Goal: Task Accomplishment & Management: Manage account settings

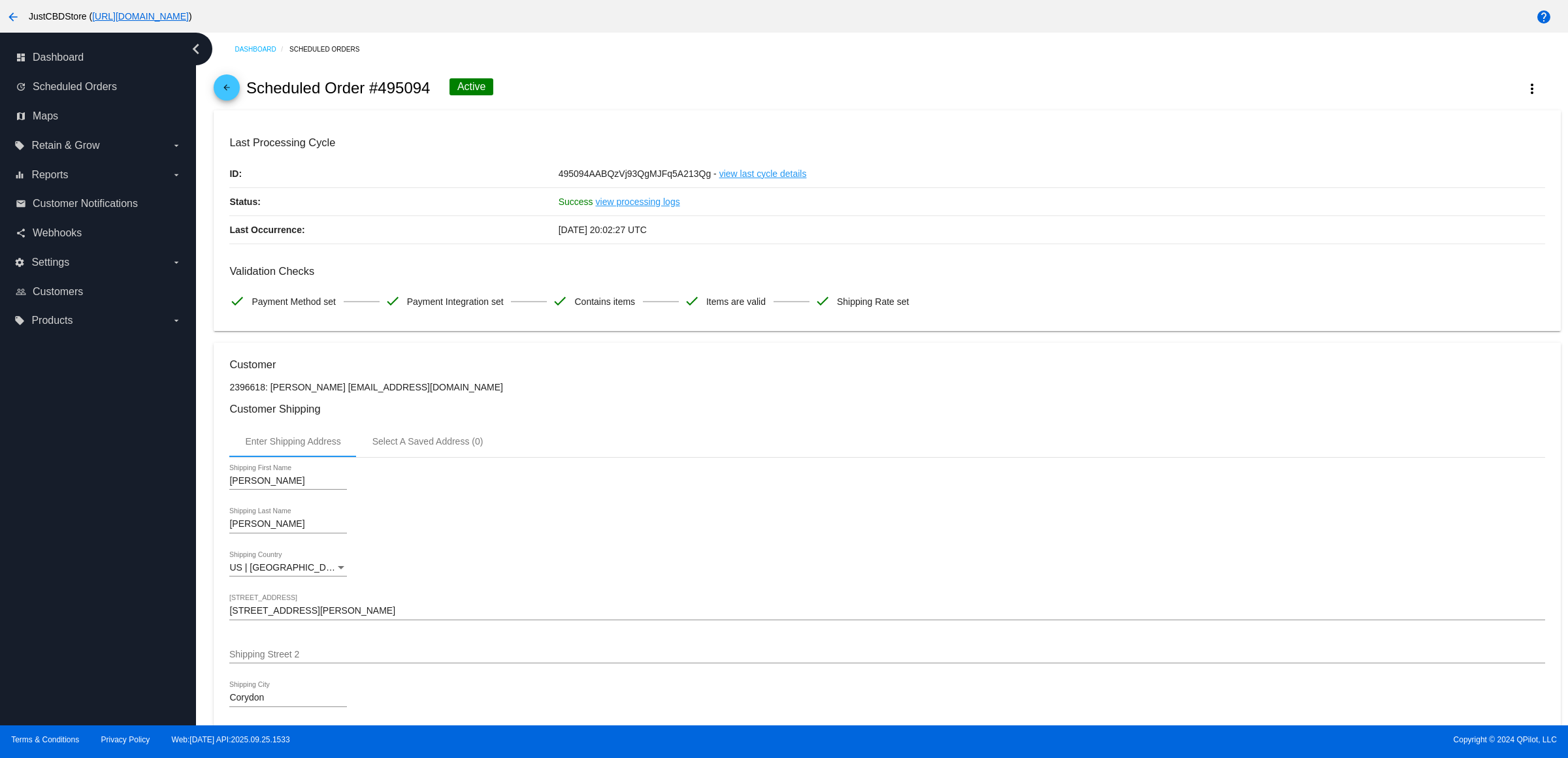
click at [235, 99] on mat-icon "arrow_back" at bounding box center [227, 91] width 16 height 16
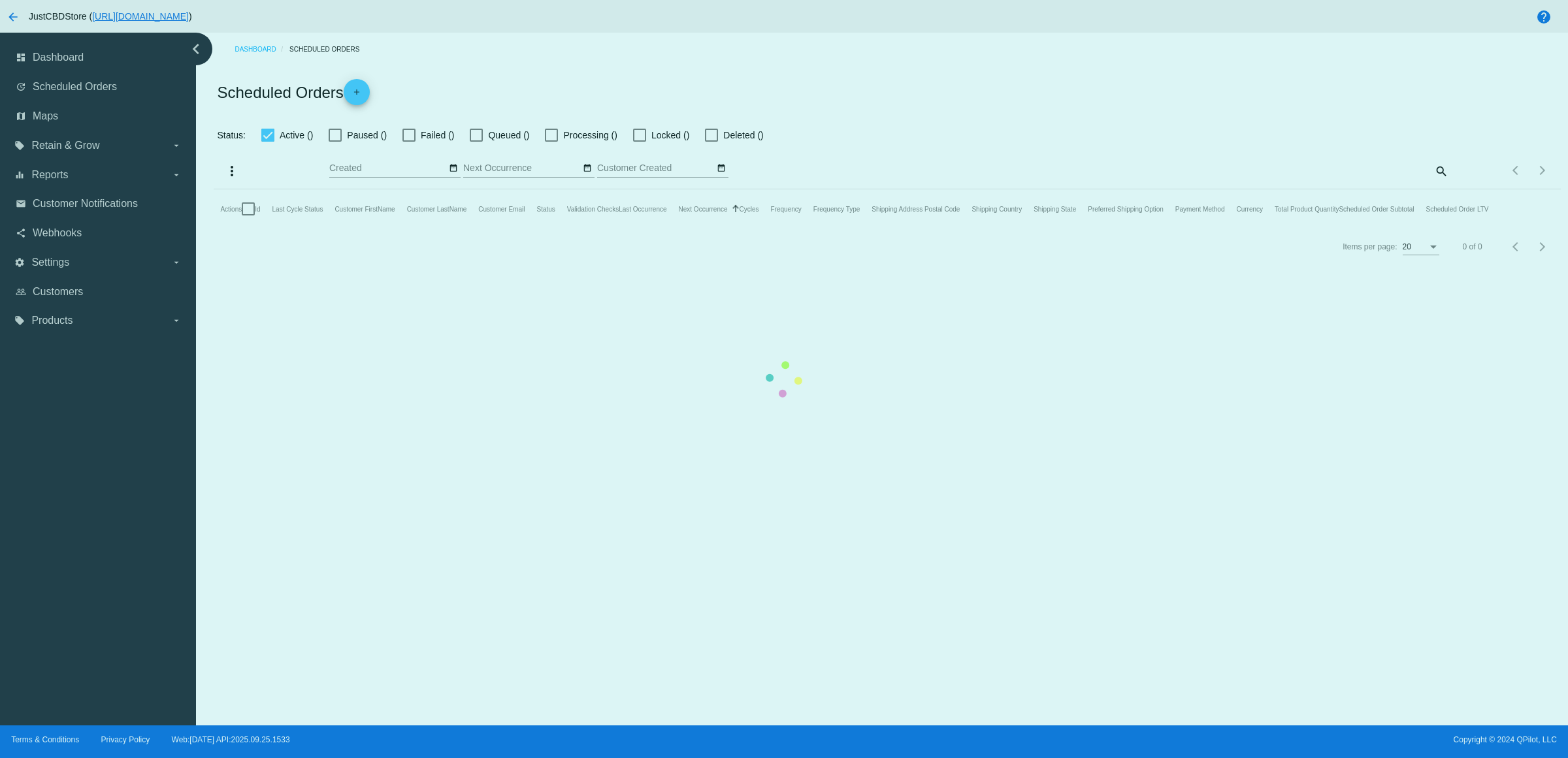
checkbox input "true"
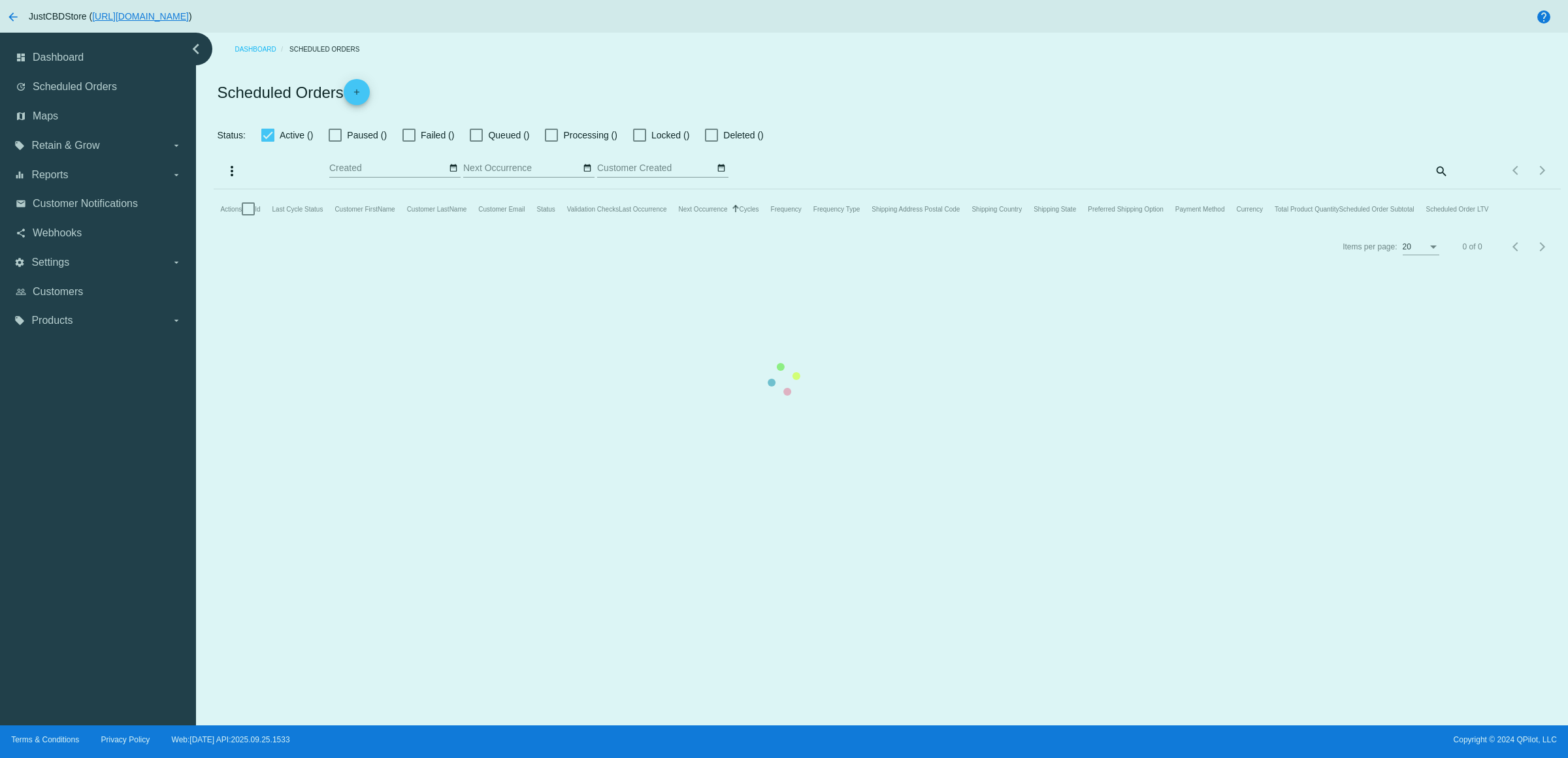
checkbox input "true"
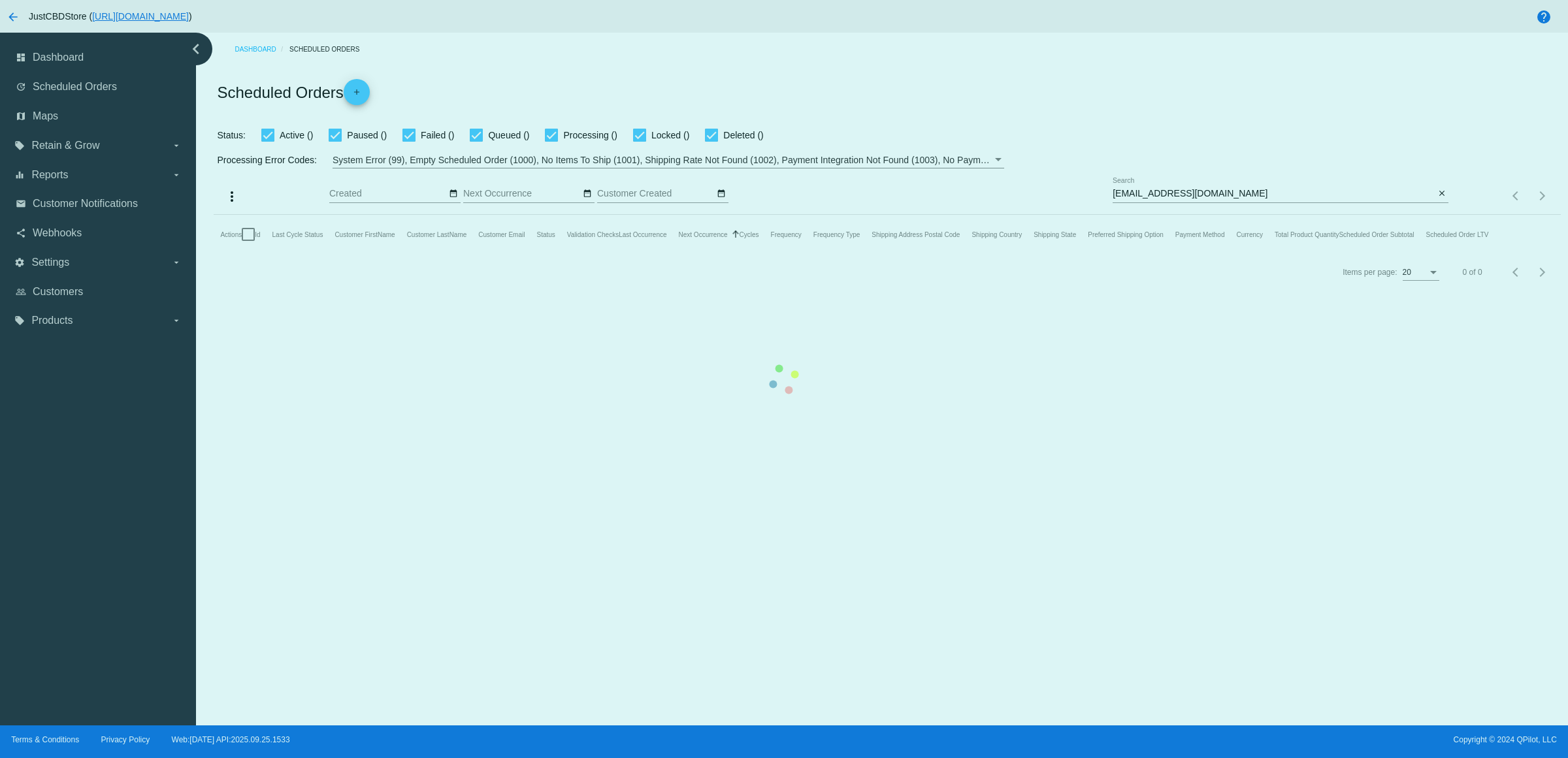
click at [1438, 215] on mat-table "Actions Id Last Cycle Status Customer FirstName Customer LastName Customer Emai…" at bounding box center [887, 234] width 1346 height 39
click at [1437, 215] on mat-table "Actions Id Last Cycle Status Customer FirstName Customer LastName Customer Emai…" at bounding box center [887, 234] width 1346 height 39
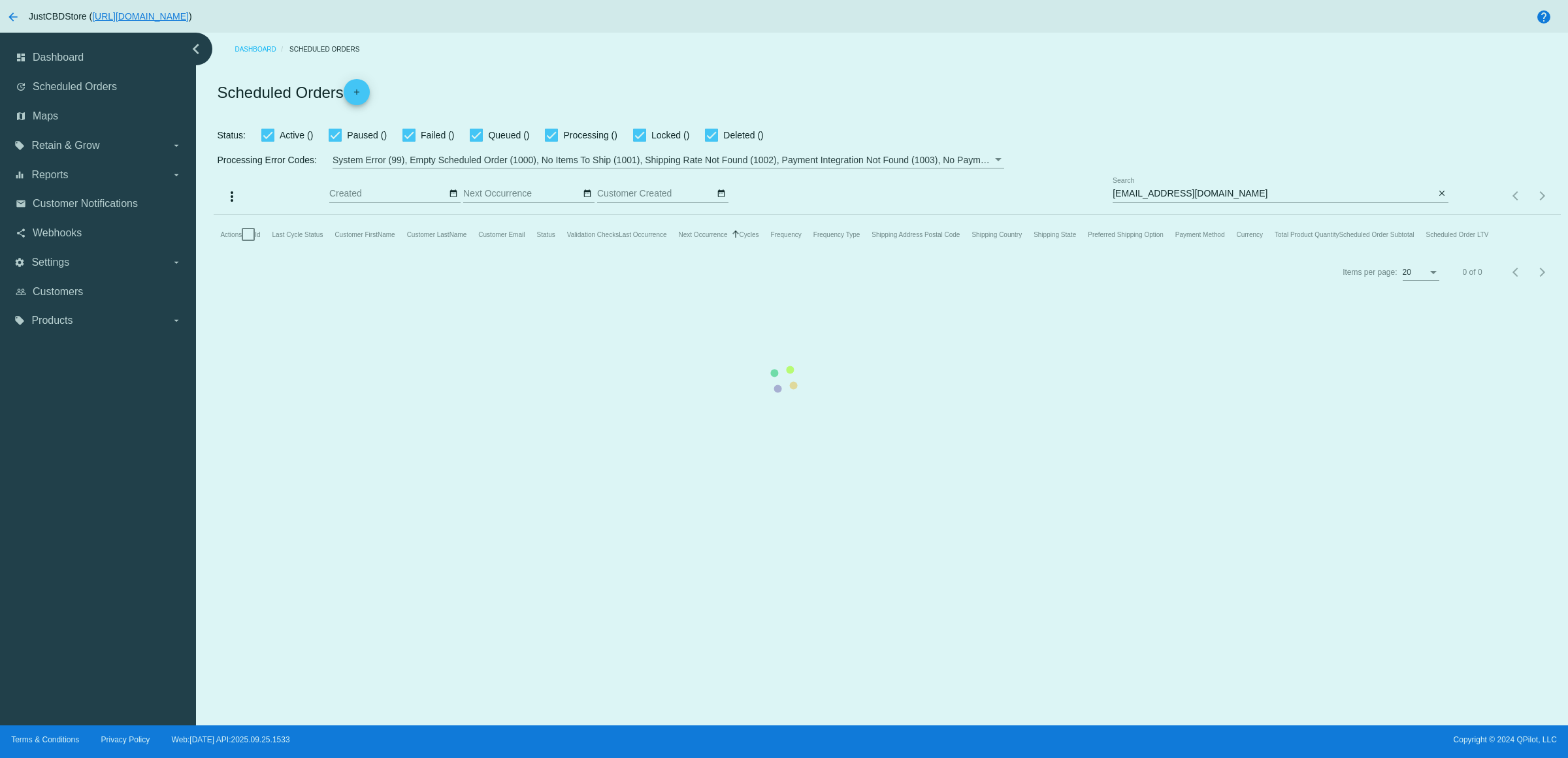
click at [1437, 215] on mat-table "Actions Id Last Cycle Status Customer FirstName Customer LastName Customer Emai…" at bounding box center [887, 234] width 1346 height 39
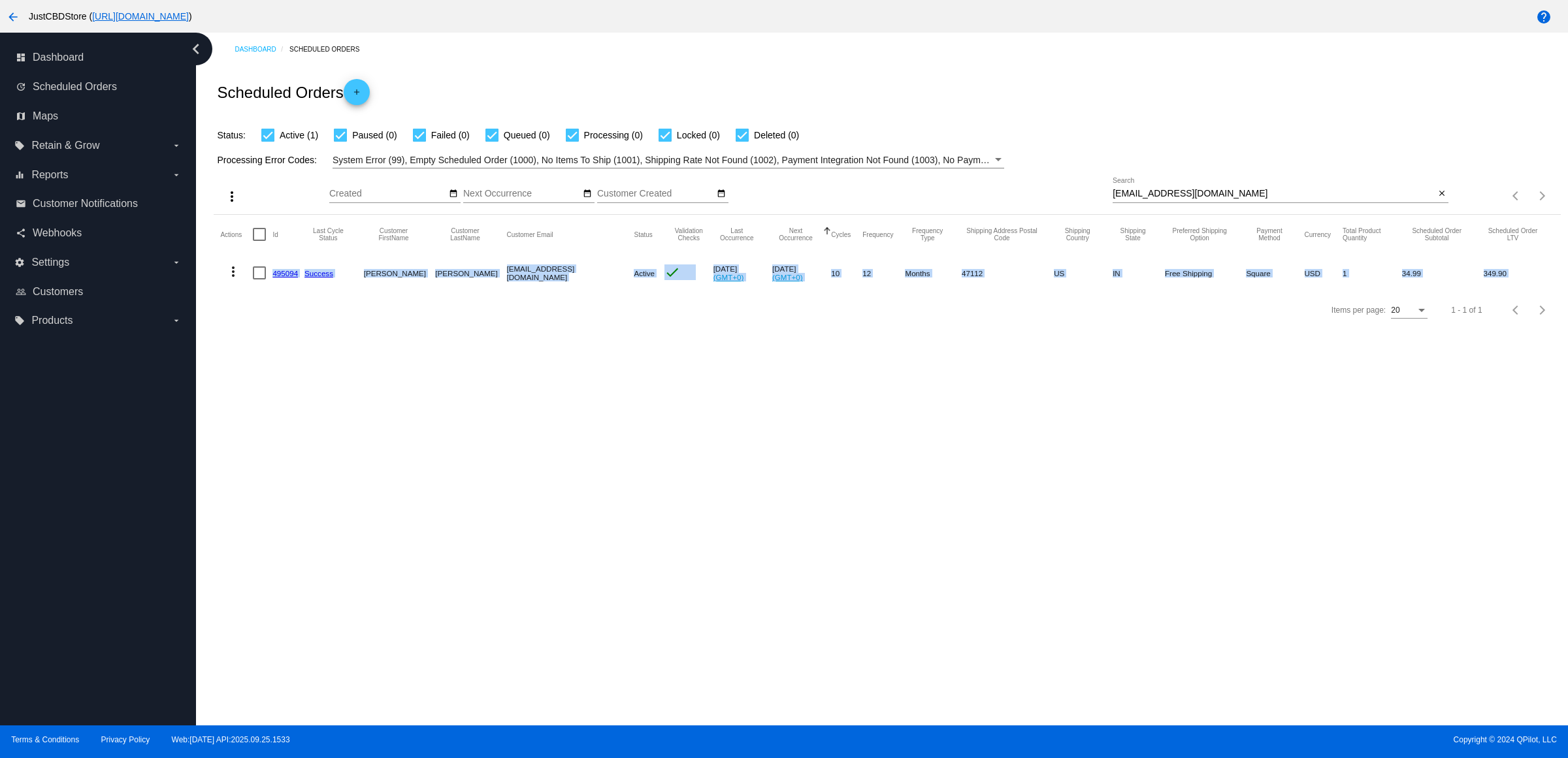
click at [1438, 199] on mat-icon "close" at bounding box center [1442, 194] width 10 height 10
click at [1438, 199] on input "Search" at bounding box center [1281, 194] width 336 height 10
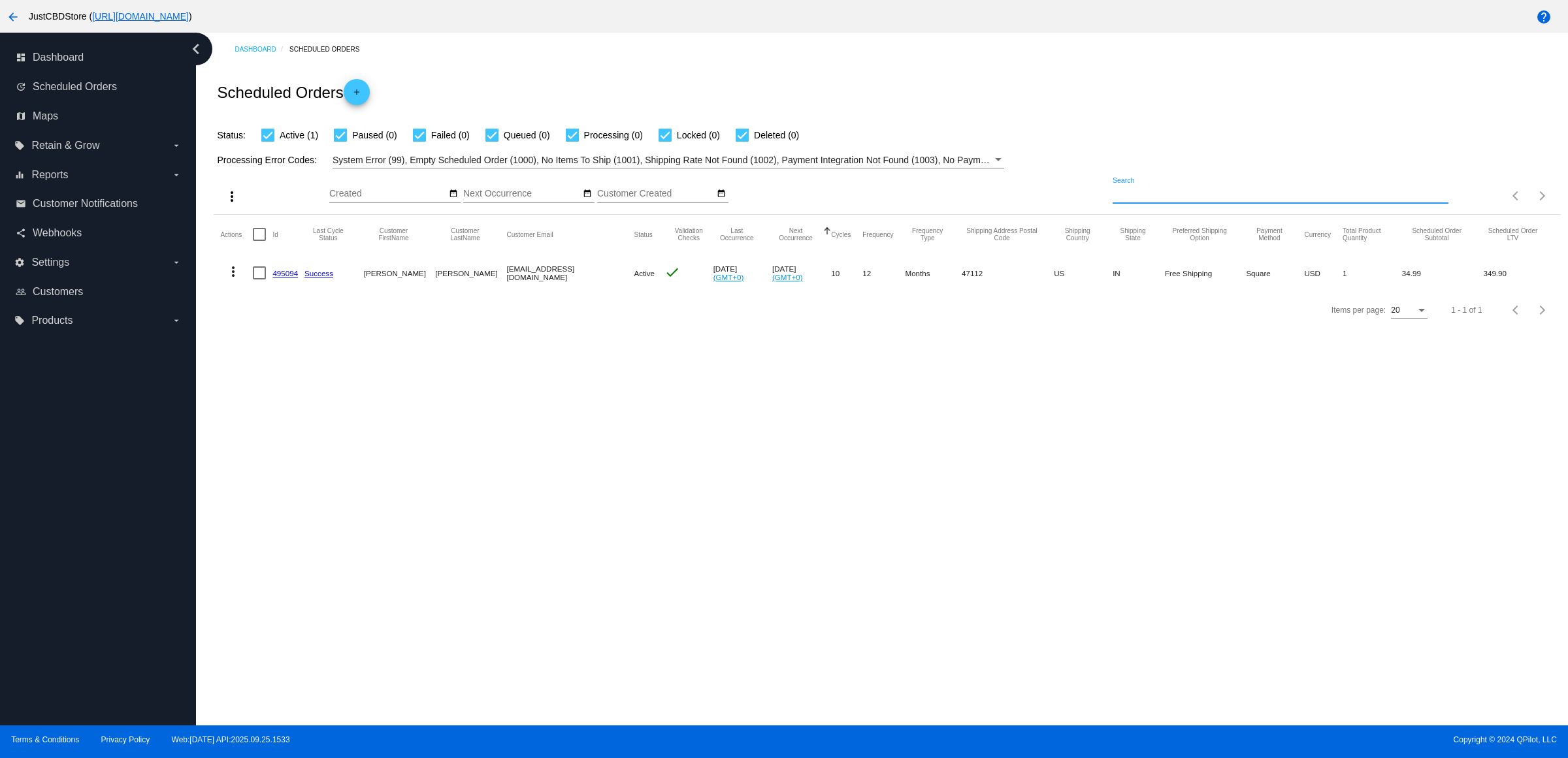
paste input "[PERSON_NAME][EMAIL_ADDRESS][PERSON_NAME][DOMAIN_NAME]"
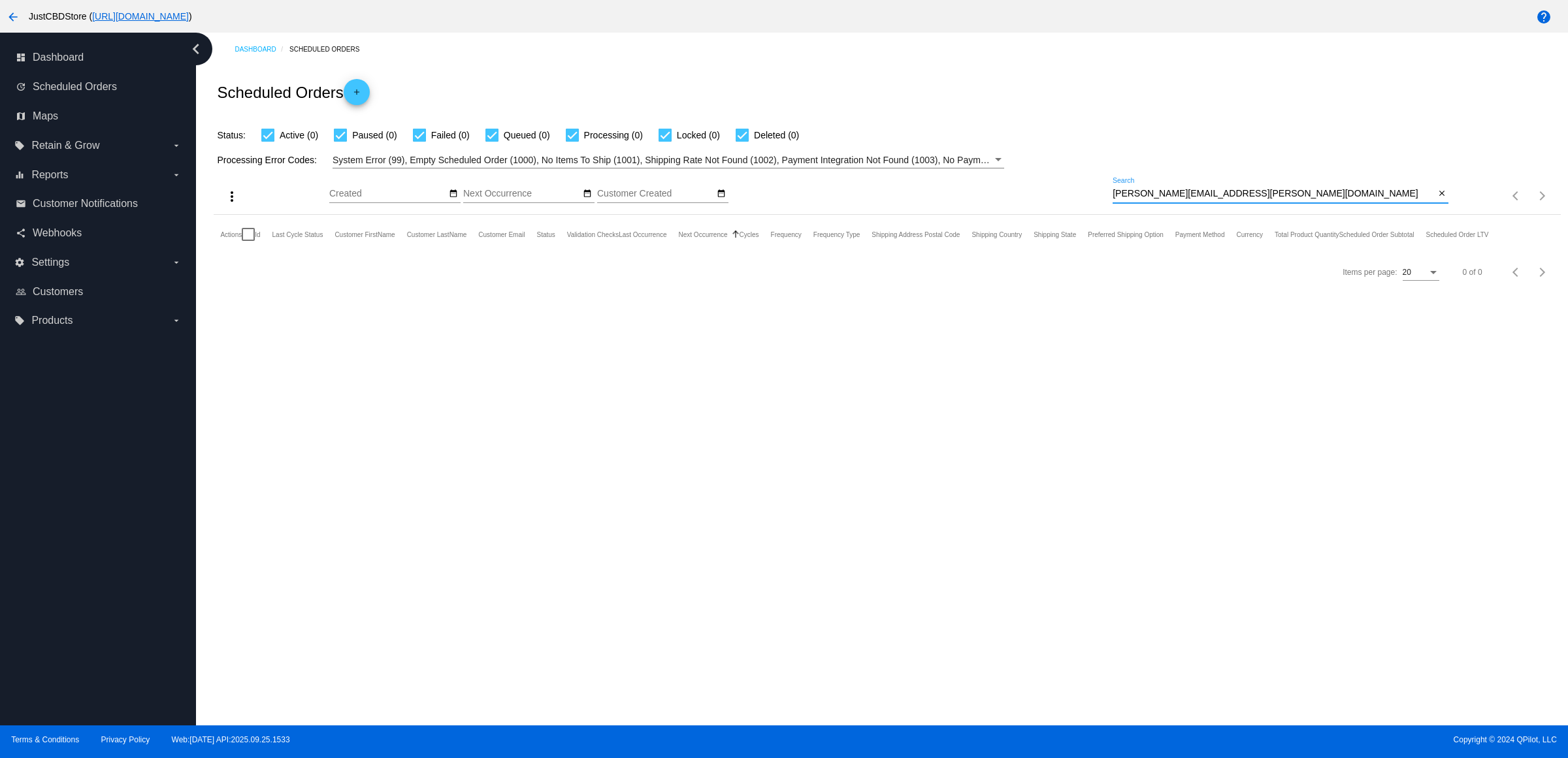
type input "[PERSON_NAME][EMAIL_ADDRESS][PERSON_NAME][DOMAIN_NAME]"
click at [534, 361] on div "Dashboard Scheduled Orders Scheduled Orders add Status: Active (0) Paused (0) F…" at bounding box center [881, 379] width 1372 height 693
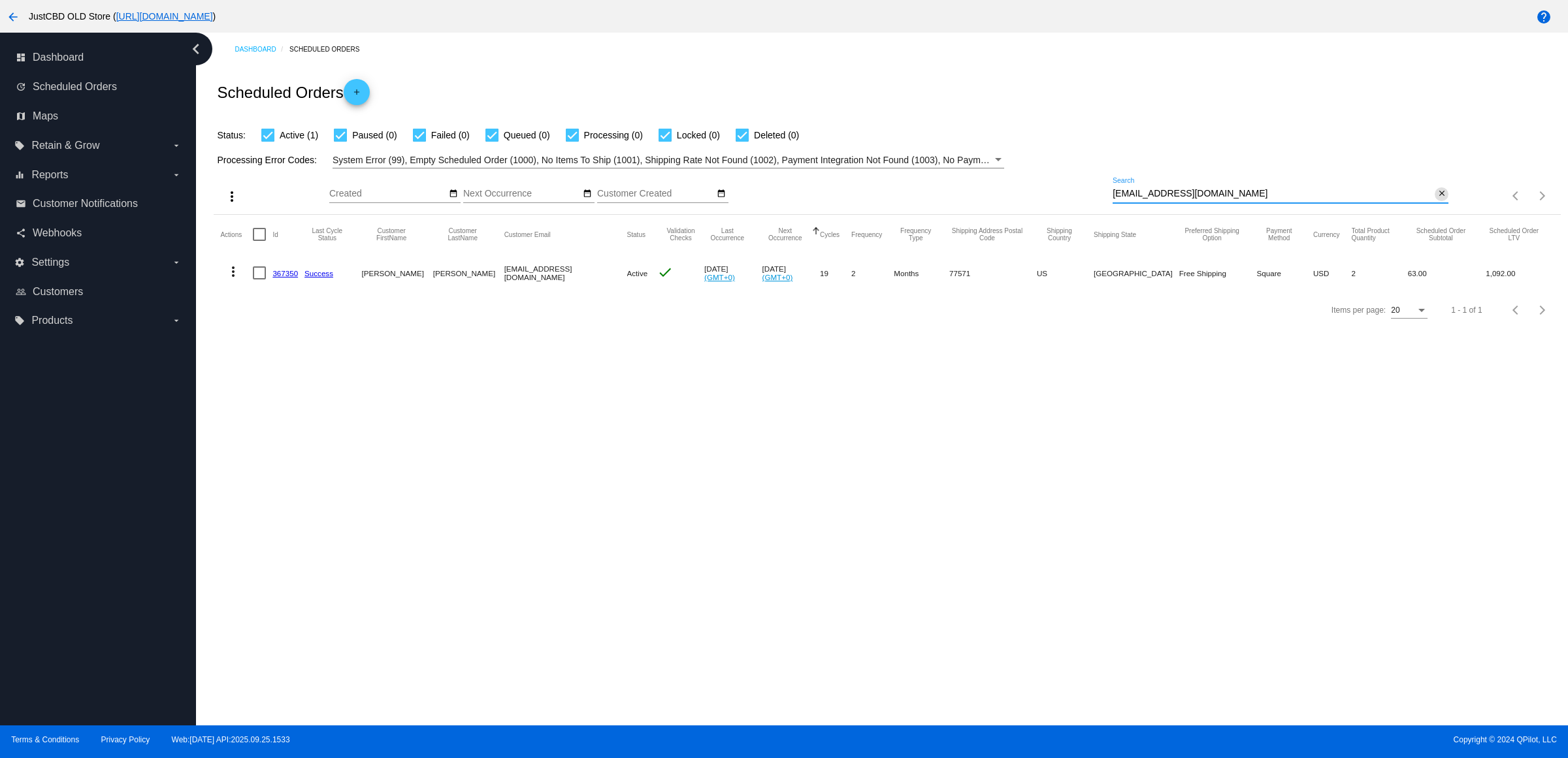
click at [1441, 199] on mat-icon "close" at bounding box center [1442, 194] width 10 height 10
click at [1442, 206] on mat-icon "search" at bounding box center [1441, 196] width 16 height 20
type input "[PERSON_NAME][EMAIL_ADDRESS][PERSON_NAME][DOMAIN_NAME]"
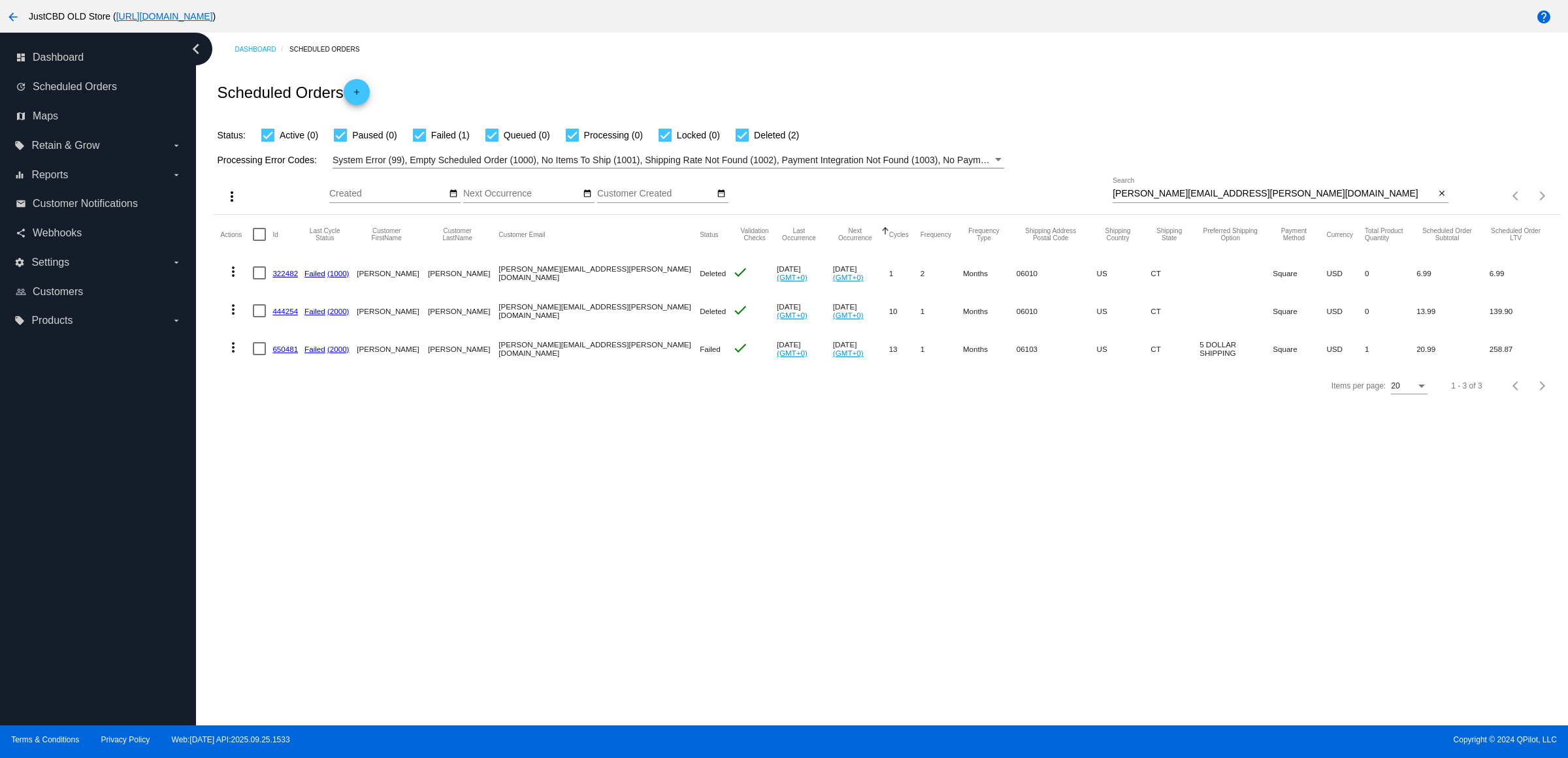
click at [295, 353] on link "650481" at bounding box center [285, 349] width 25 height 9
